Goal: Complete application form

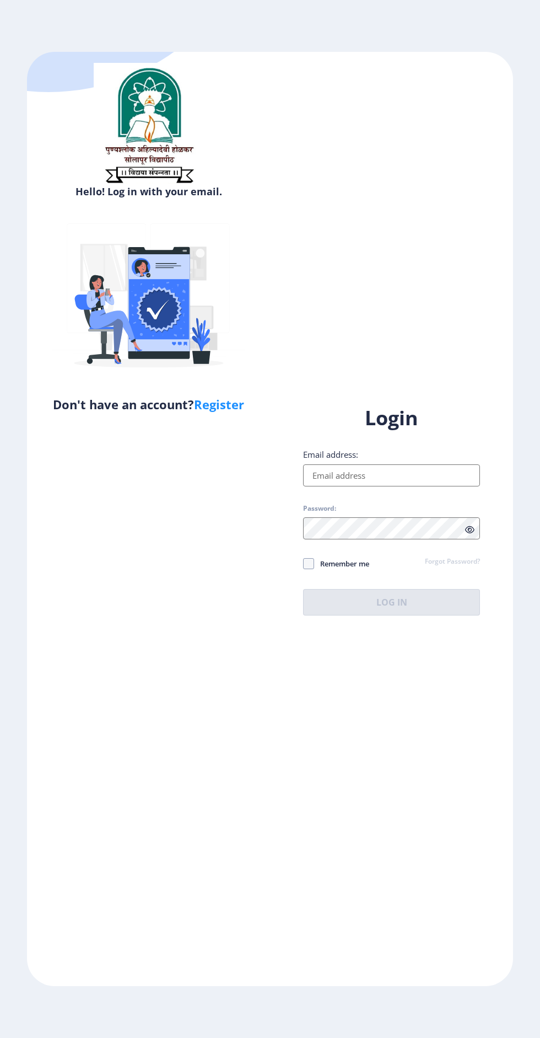
click at [433, 486] on input "Email address:" at bounding box center [391, 475] width 177 height 22
type input "[EMAIL_ADDRESS][DOMAIN_NAME]"
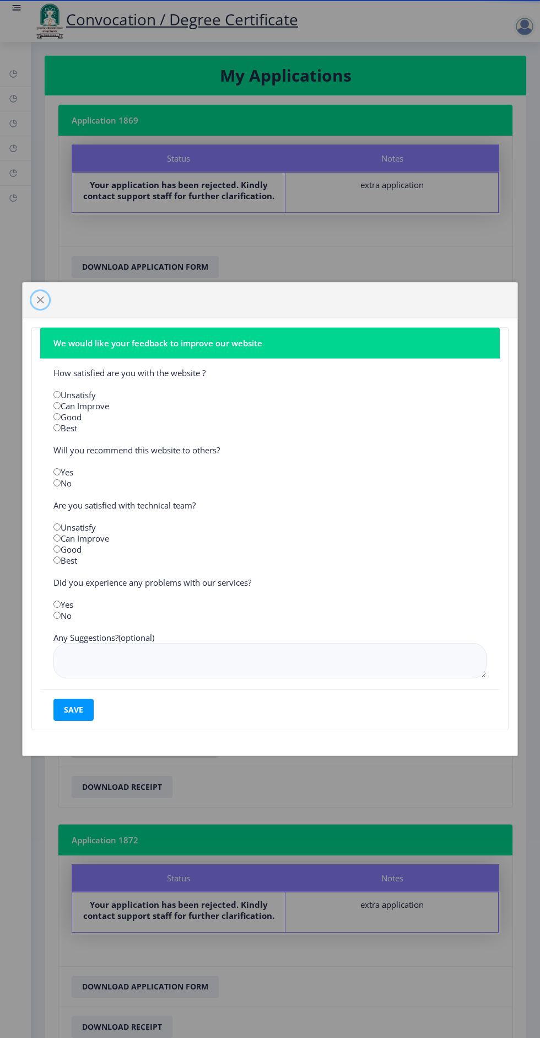
click at [40, 299] on span "button" at bounding box center [40, 300] width 9 height 9
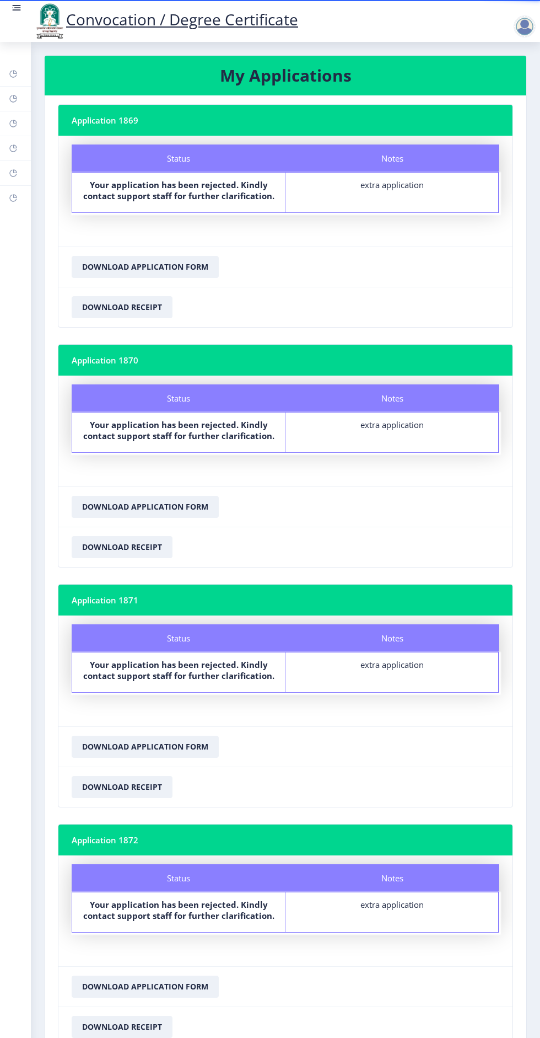
click at [12, 10] on rect at bounding box center [16, 7] width 11 height 11
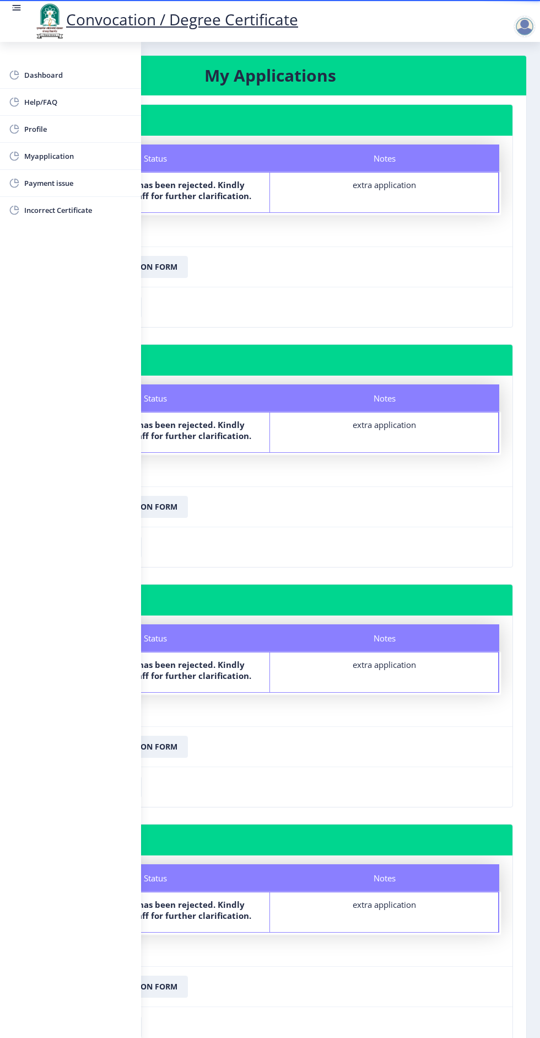
click at [17, 126] on rect at bounding box center [14, 128] width 11 height 11
select select
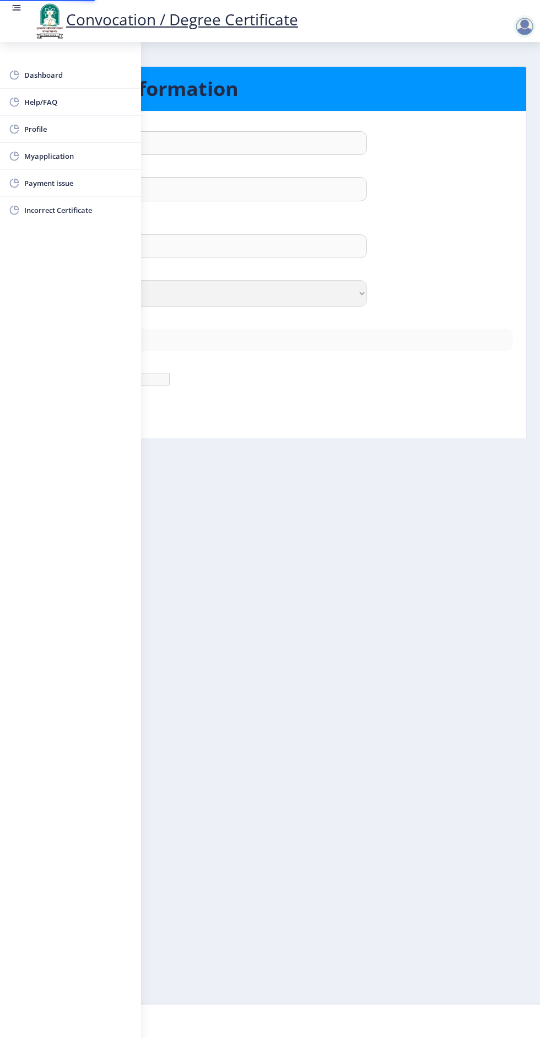
type input "Pradip"
type input "Waghmare"
type input "Waghmare Pradip Sanjay"
select select "Male"
type input "[EMAIL_ADDRESS][DOMAIN_NAME]"
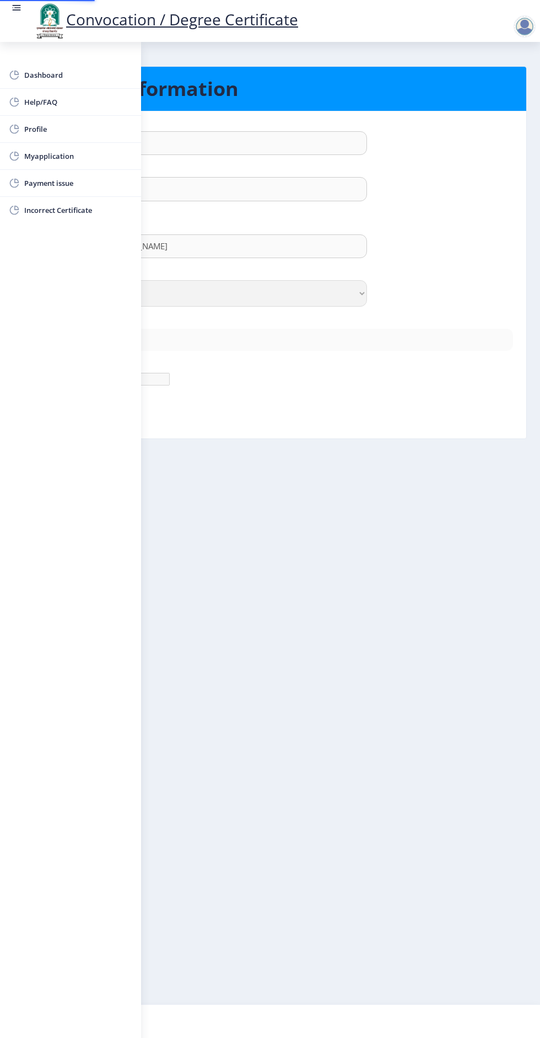
type input "7507803365"
click at [475, 722] on nb-layout-column "Personal Information First Name : Pradip Last Name: Waghmare Full Name : (As on…" at bounding box center [270, 523] width 540 height 962
click at [26, 160] on span "Myapplication" at bounding box center [78, 155] width 108 height 13
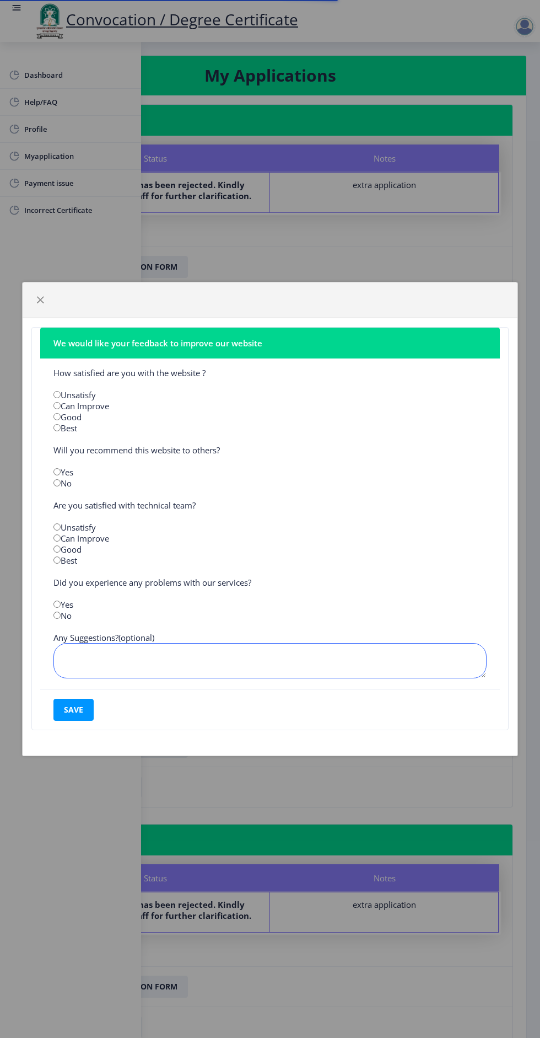
click at [446, 653] on textarea at bounding box center [269, 660] width 433 height 35
click at [41, 297] on span "button" at bounding box center [40, 300] width 9 height 9
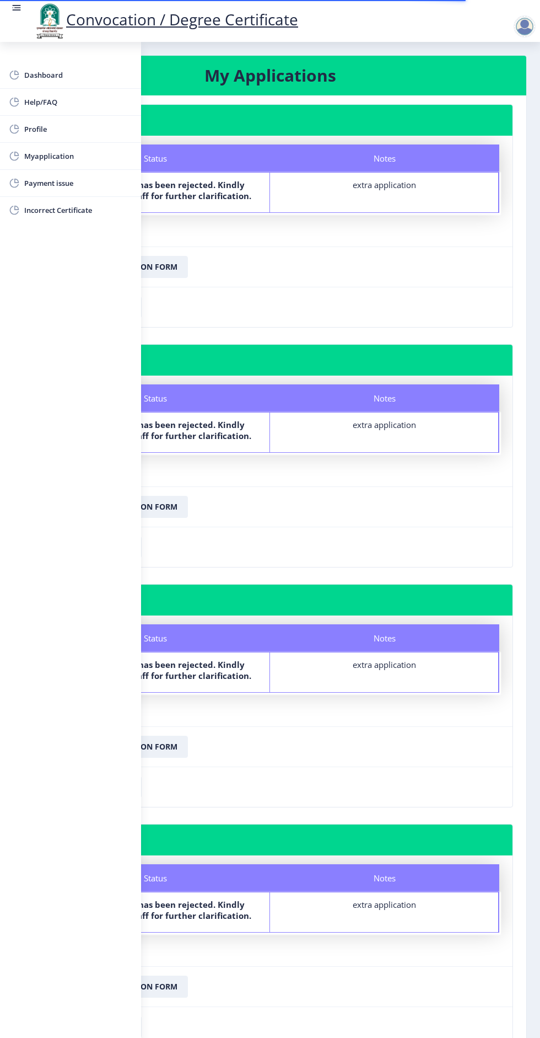
click at [366, 766] on nb-card-footer "Download Receipt" at bounding box center [270, 786] width 485 height 40
click at [12, 24] on link at bounding box center [16, 20] width 11 height 37
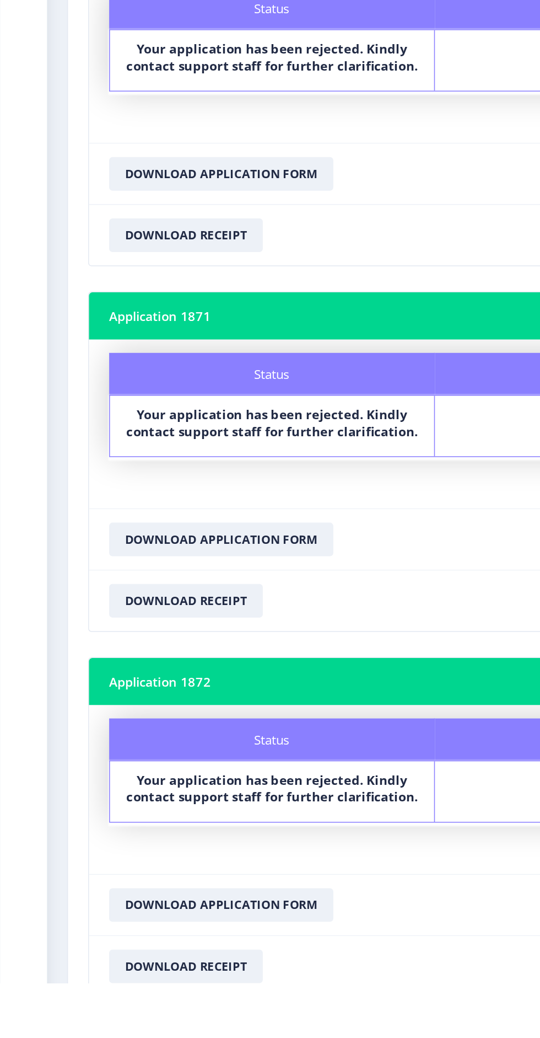
scroll to position [18, 0]
